Goal: Information Seeking & Learning: Learn about a topic

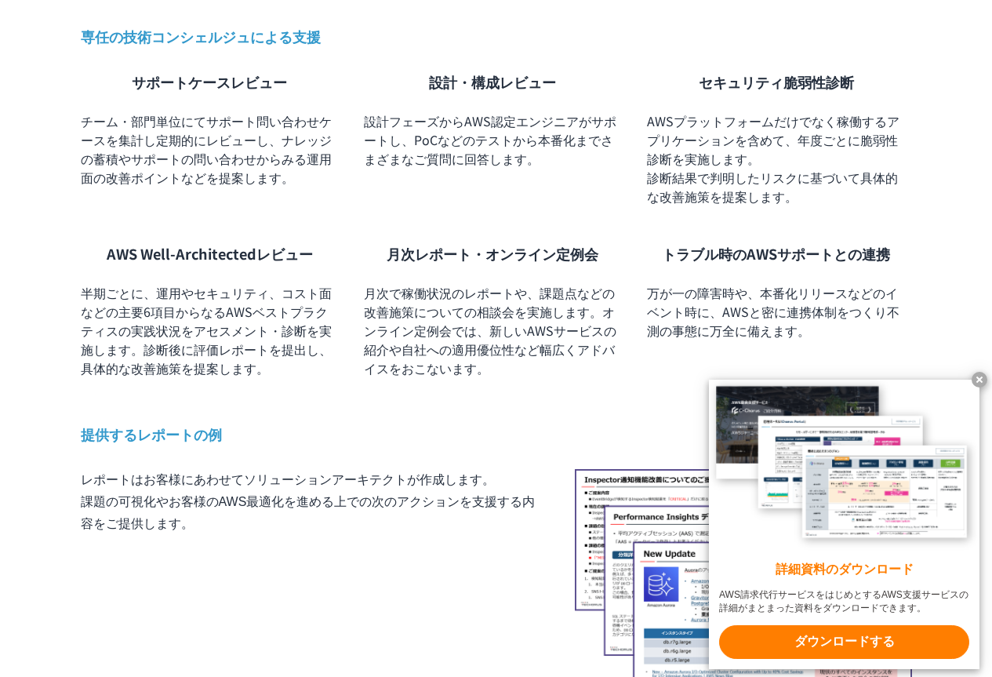
scroll to position [1177, 0]
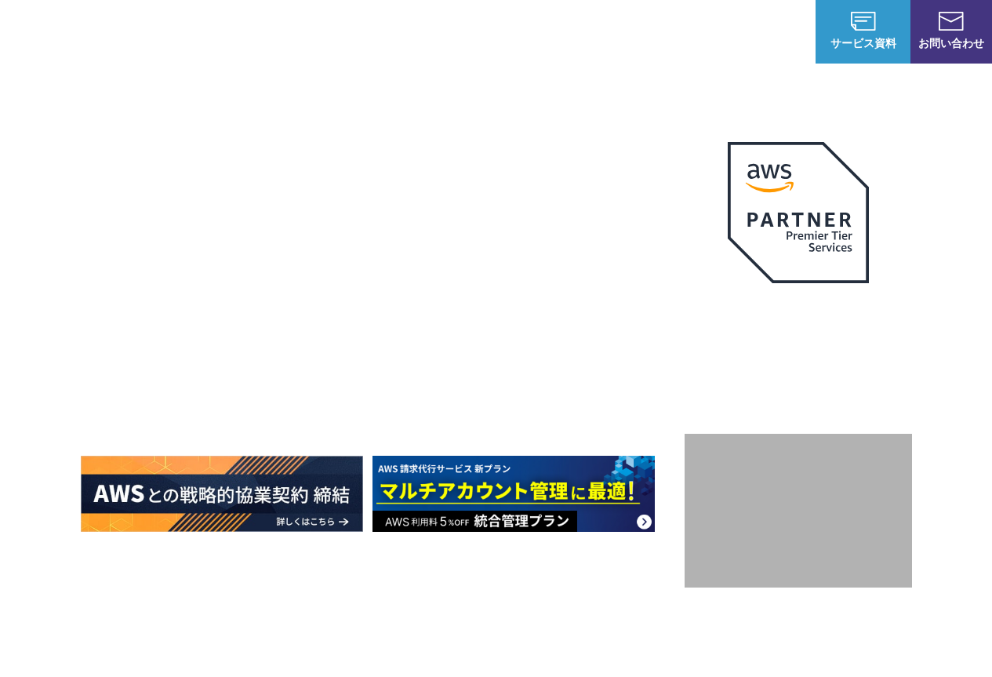
click at [173, 506] on img at bounding box center [222, 494] width 282 height 76
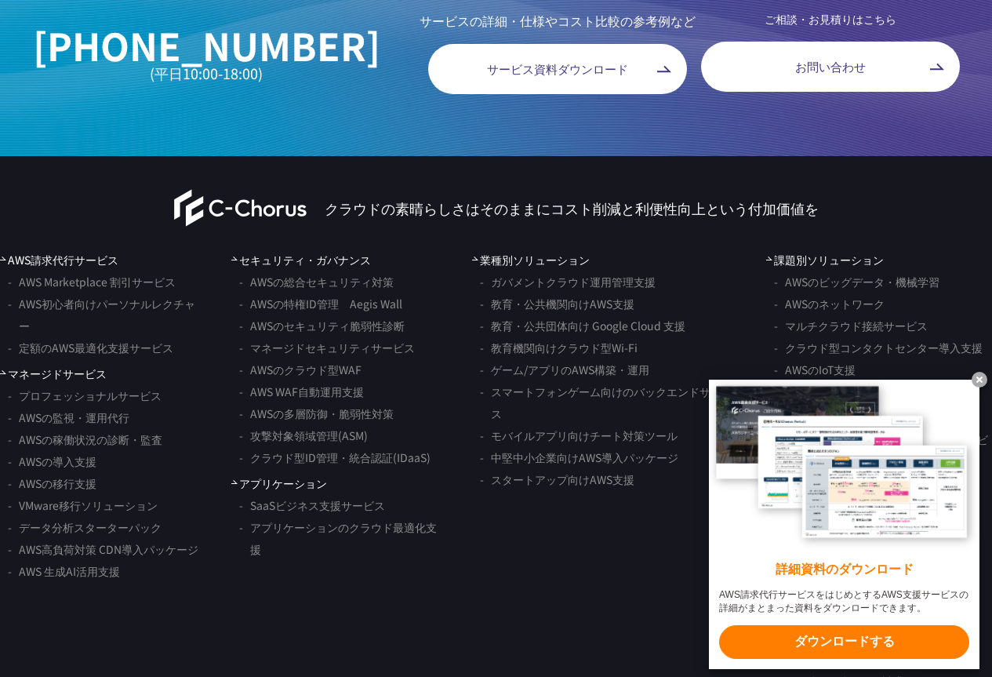
scroll to position [3138, 0]
